Goal: Task Accomplishment & Management: Use online tool/utility

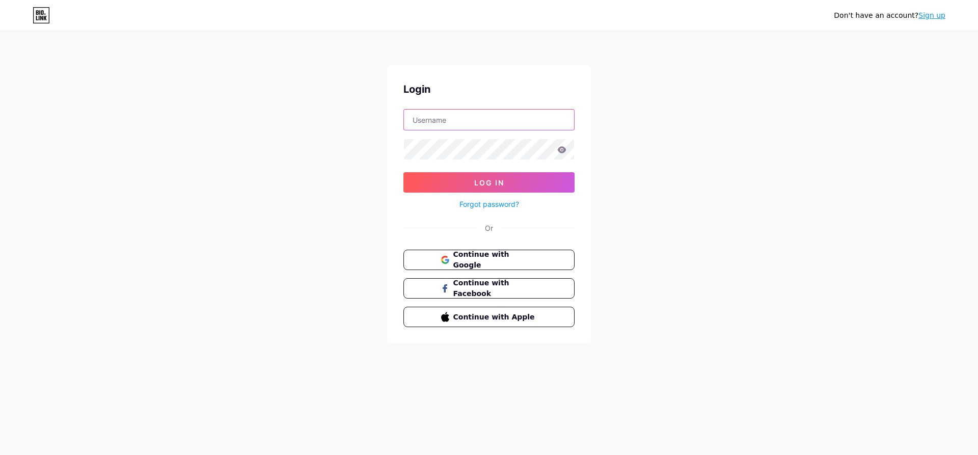
type input "[EMAIL_ADDRESS][DOMAIN_NAME]"
click at [562, 152] on icon at bounding box center [562, 149] width 9 height 7
click at [558, 148] on icon at bounding box center [561, 149] width 9 height 7
click at [500, 178] on span "Log In" at bounding box center [489, 182] width 30 height 9
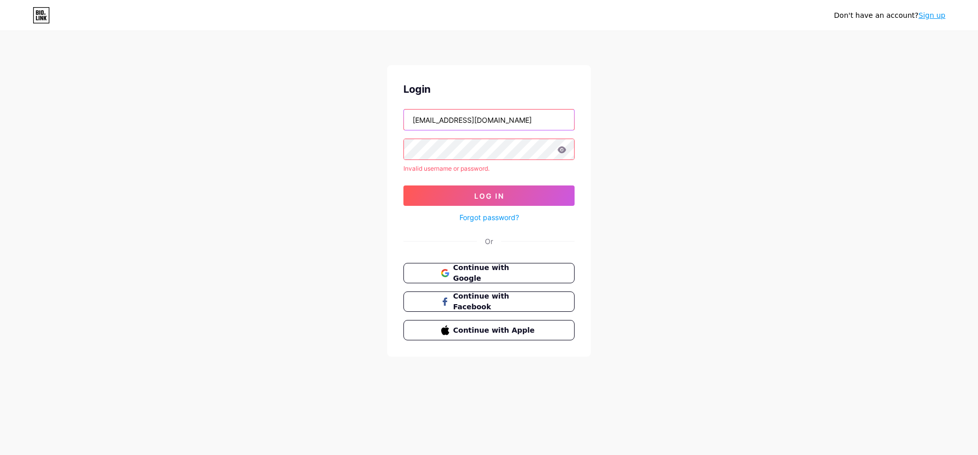
click at [487, 127] on input "heli.cake99@gmail.com" at bounding box center [489, 119] width 170 height 20
click at [589, 152] on div "Login heli.cake99@gmail.com Invalid username or password. Log In Forgot passwor…" at bounding box center [489, 210] width 204 height 291
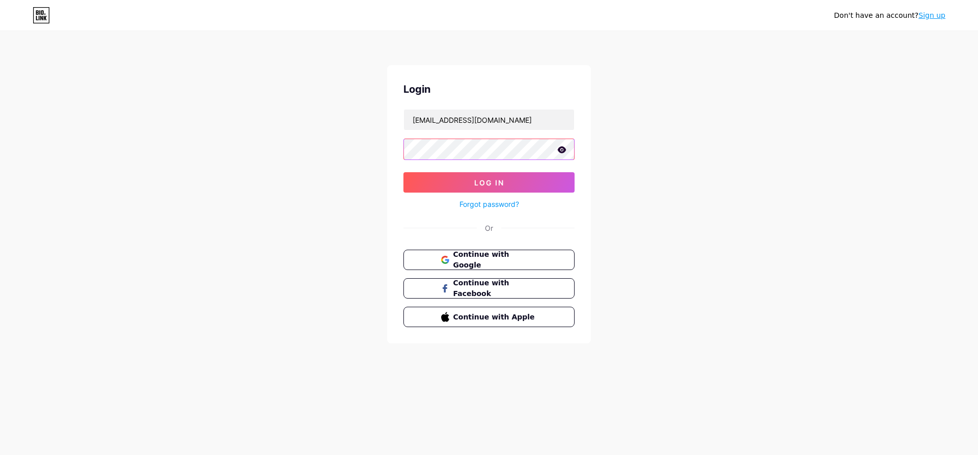
click at [403, 172] on button "Log In" at bounding box center [488, 182] width 171 height 20
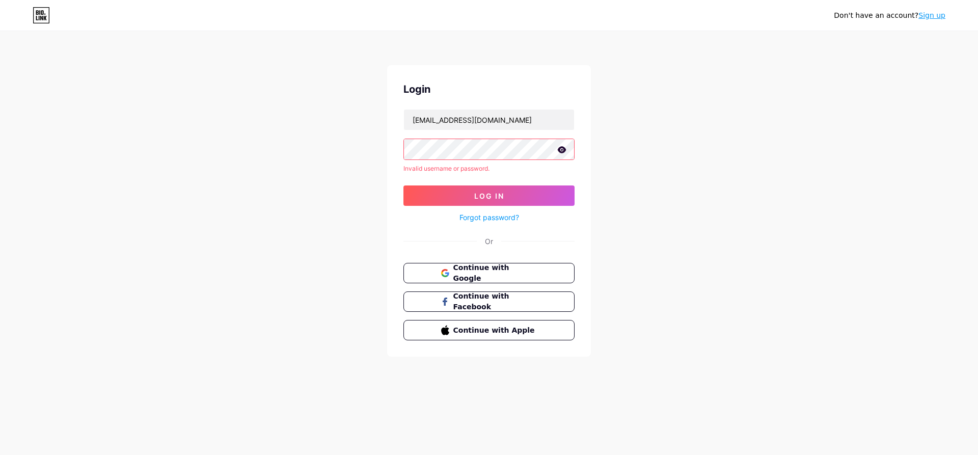
click at [566, 150] on icon at bounding box center [562, 149] width 9 height 7
click at [478, 280] on button "Continue with Google" at bounding box center [489, 273] width 174 height 21
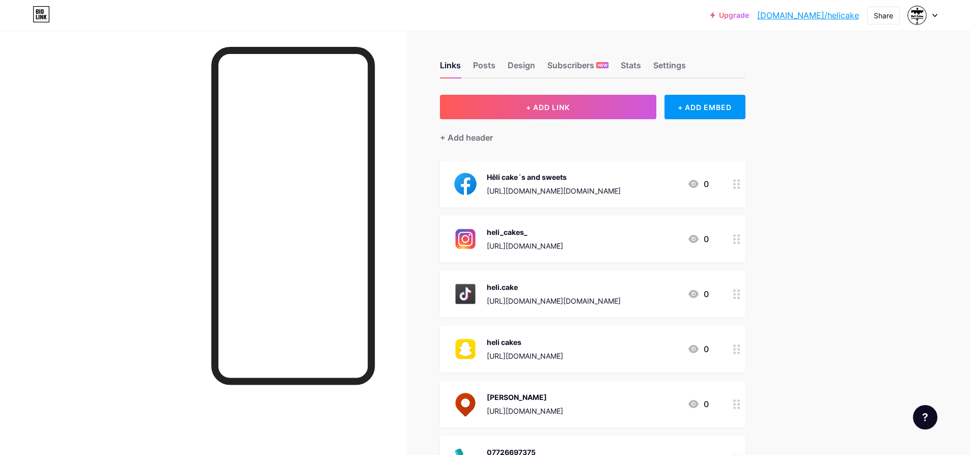
click at [931, 12] on div at bounding box center [923, 15] width 30 height 18
click at [879, 14] on div "Share" at bounding box center [883, 15] width 19 height 11
click at [813, 79] on div "Get my QR code" at bounding box center [812, 77] width 64 height 12
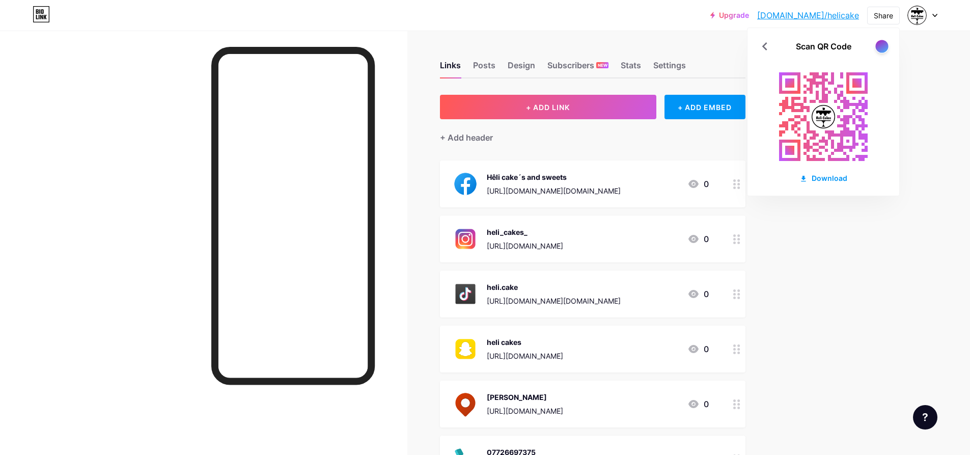
click at [880, 48] on div at bounding box center [881, 46] width 13 height 13
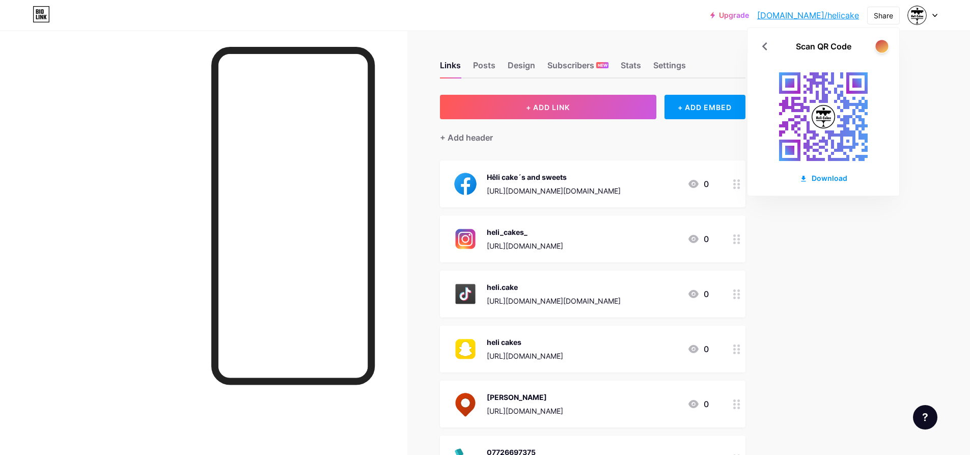
click at [879, 45] on div at bounding box center [881, 46] width 13 height 13
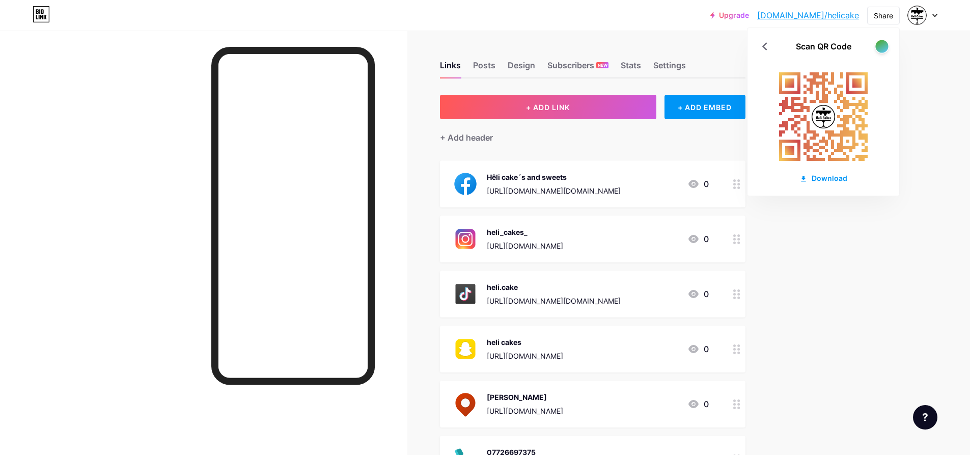
click at [879, 45] on div at bounding box center [881, 46] width 13 height 13
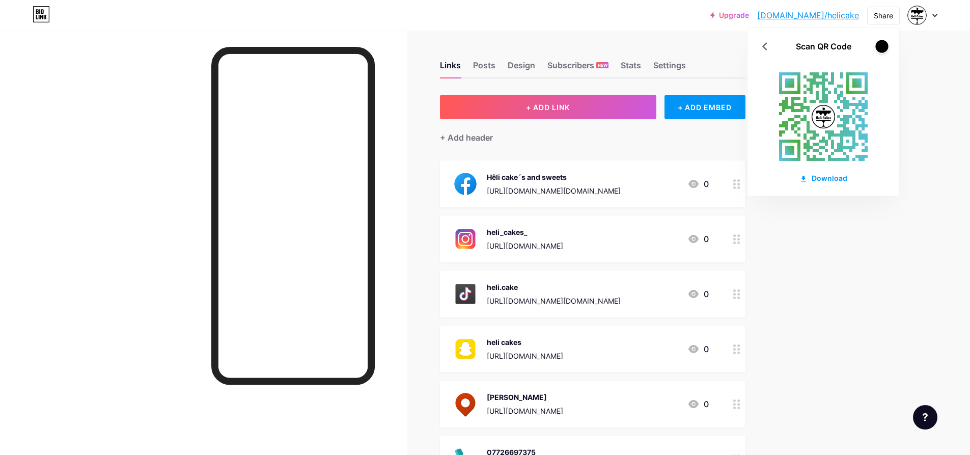
click at [879, 45] on div at bounding box center [881, 46] width 13 height 13
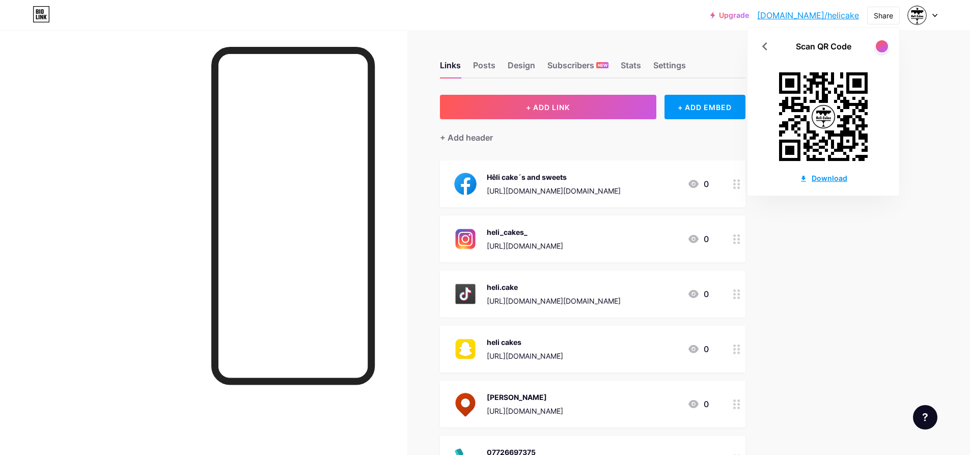
click at [822, 180] on div "Download" at bounding box center [823, 178] width 48 height 11
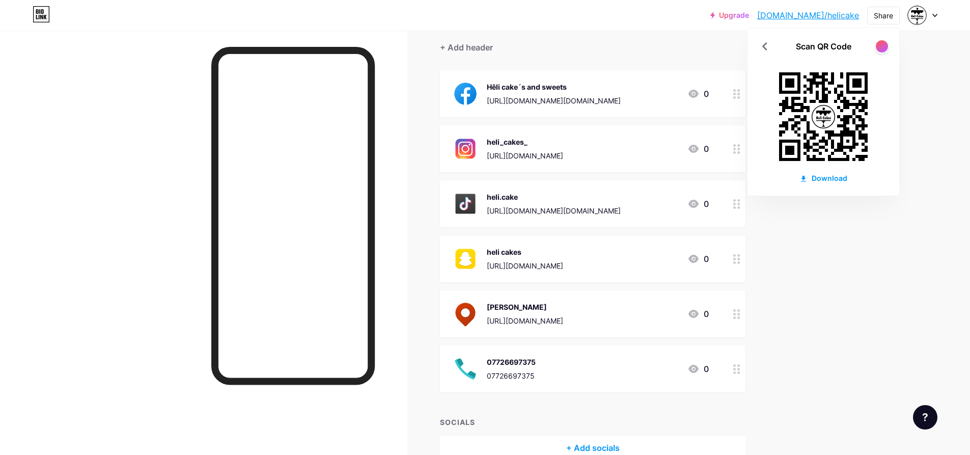
scroll to position [91, 0]
